Goal: Complete application form

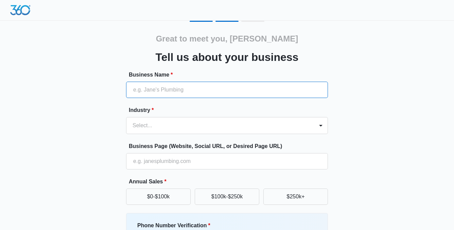
click at [195, 91] on input "Business Name *" at bounding box center [227, 90] width 202 height 16
type input "Roswell Tree Services"
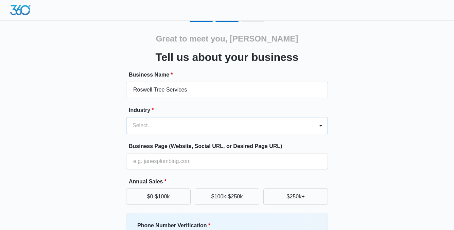
click at [210, 130] on div "Select..." at bounding box center [227, 125] width 202 height 17
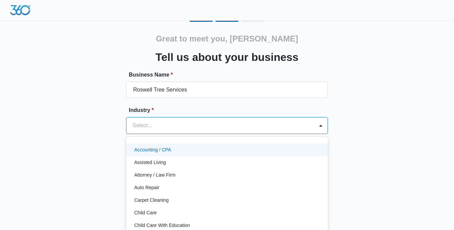
scroll to position [14, 0]
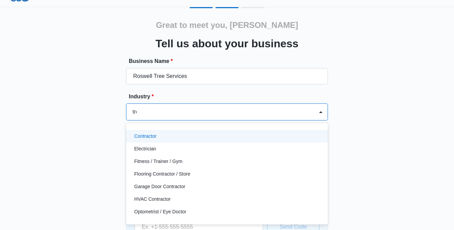
type input "tree"
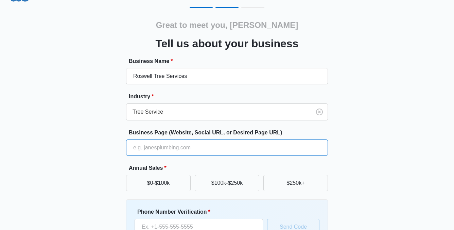
click at [186, 148] on input "Business Page (Website, Social URL, or Desired Page URL)" at bounding box center [227, 147] width 202 height 16
paste input "[URL][DOMAIN_NAME]"
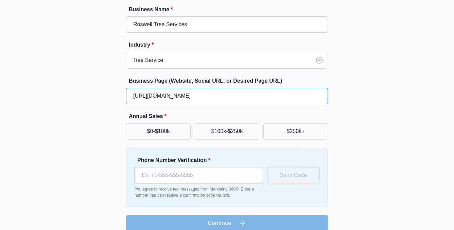
scroll to position [75, 0]
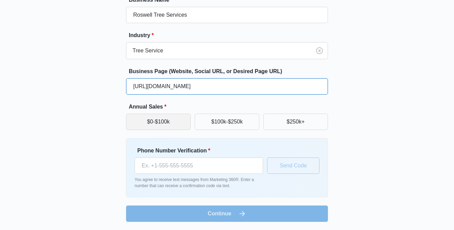
type input "[URL][DOMAIN_NAME]"
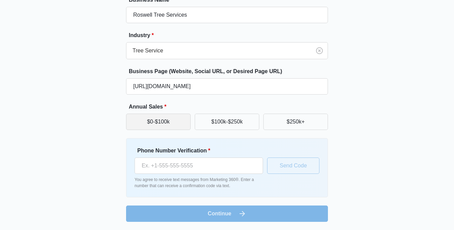
click at [171, 124] on button "$0-$100k" at bounding box center [158, 122] width 65 height 16
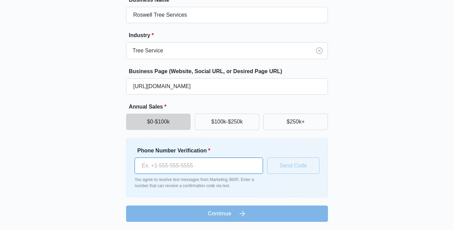
click at [207, 167] on input "Phone Number Verification *" at bounding box center [199, 165] width 128 height 16
click at [254, 147] on label "Phone Number Verification *" at bounding box center [201, 151] width 128 height 8
click at [254, 157] on input "Phone Number Verification *" at bounding box center [199, 165] width 128 height 16
